Goal: Navigation & Orientation: Find specific page/section

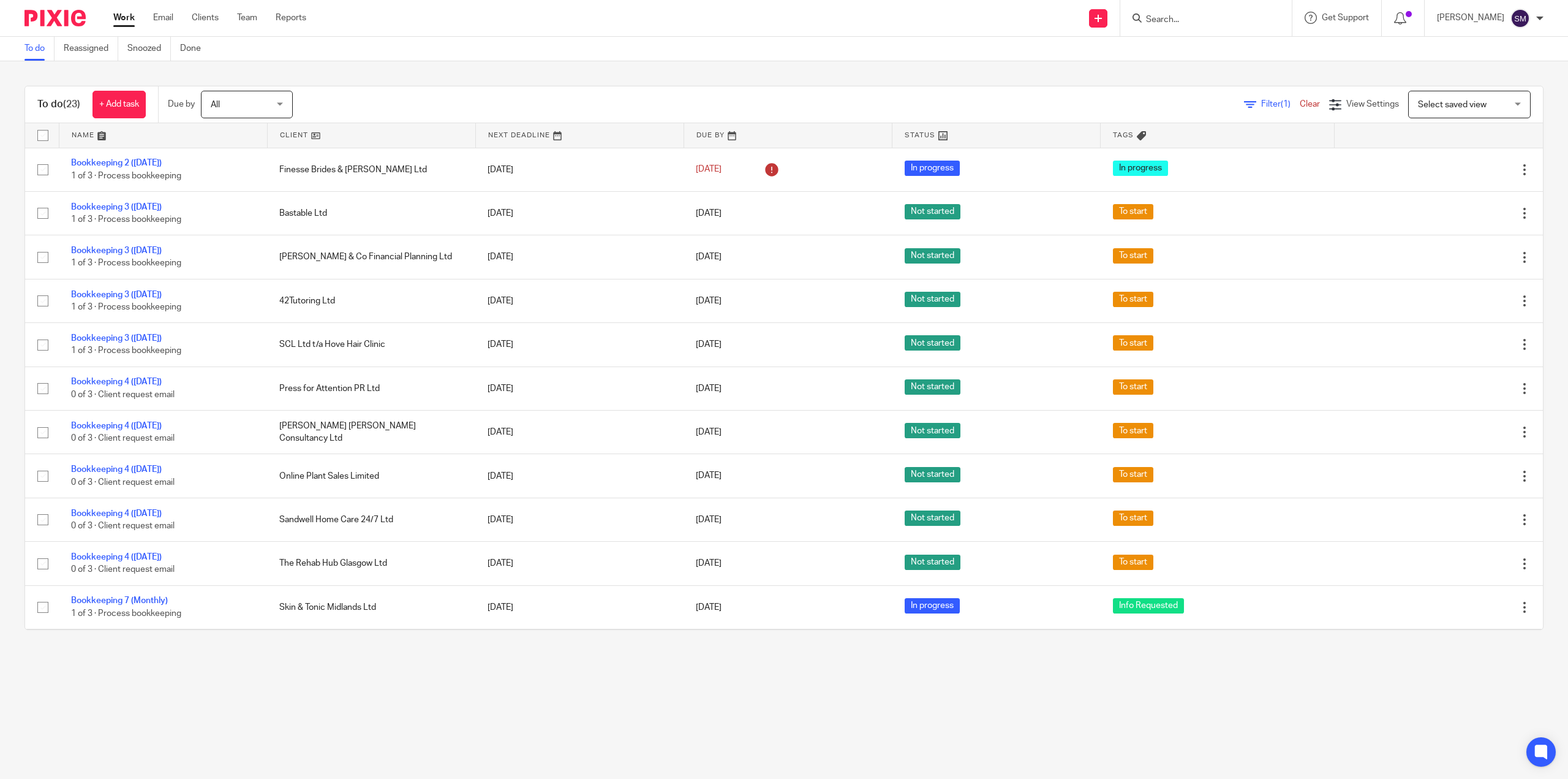
scroll to position [490, 0]
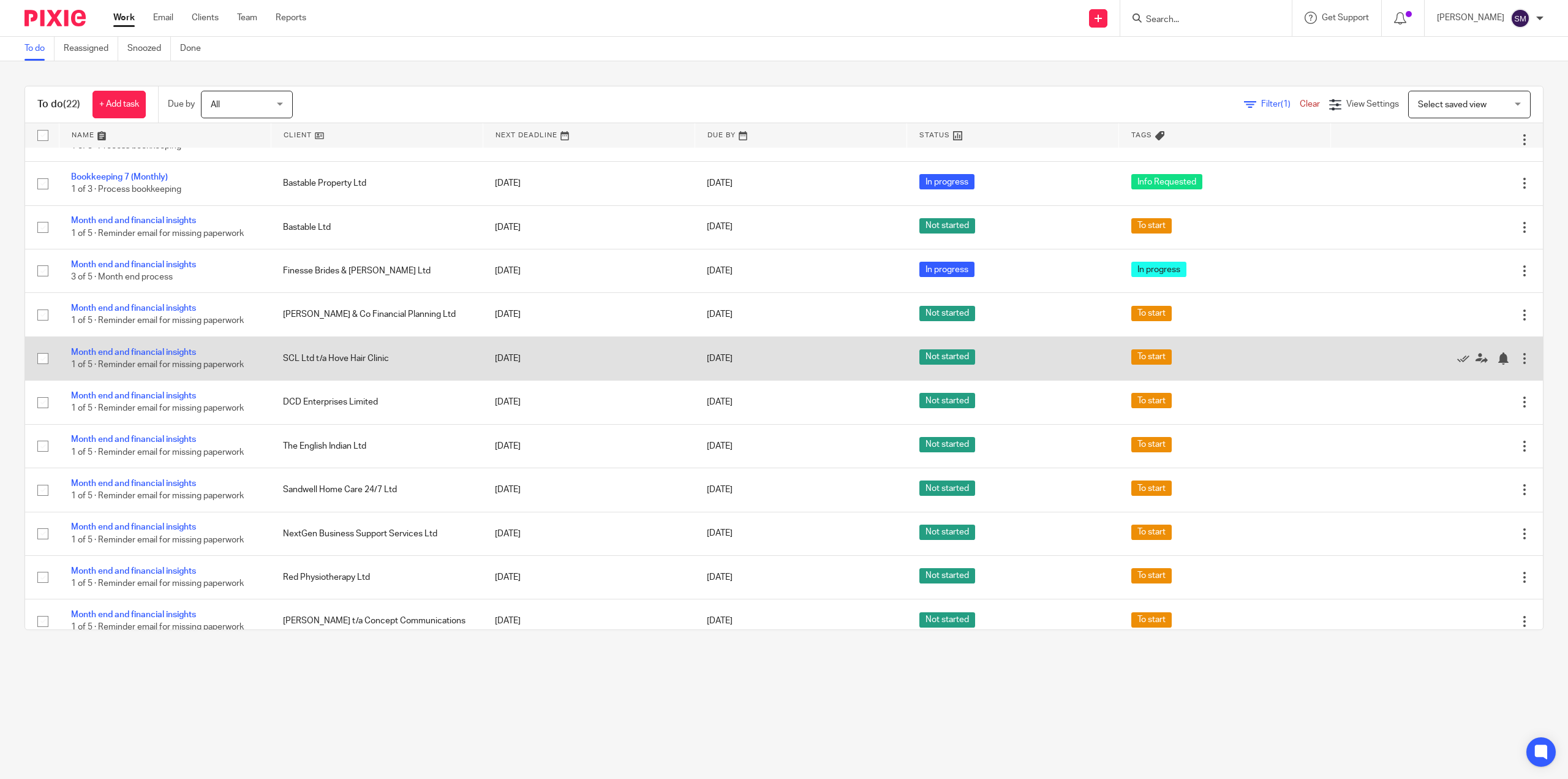
scroll to position [481, 0]
